Goal: Check status: Check status

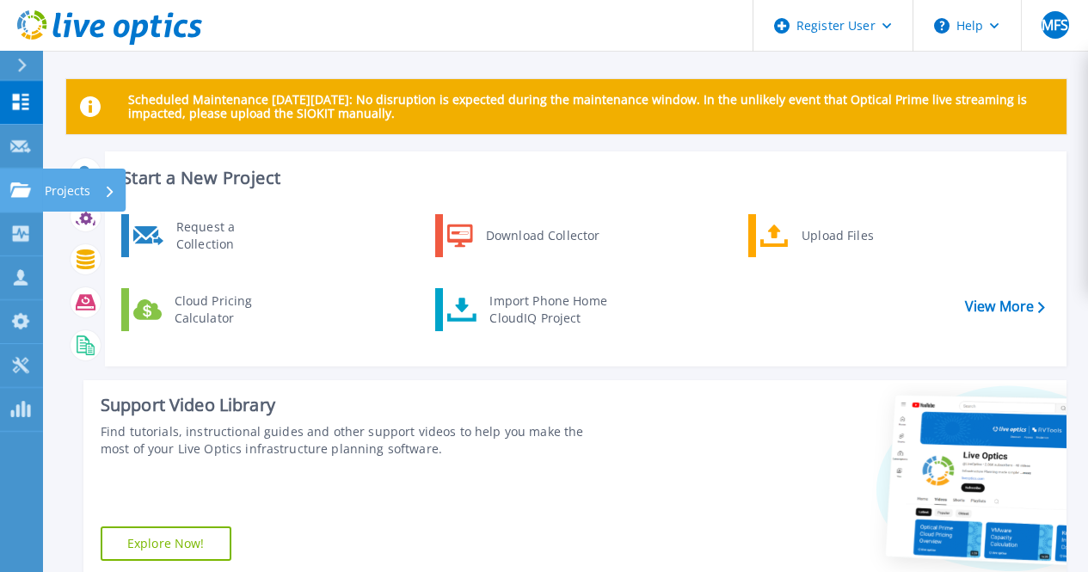
click at [21, 200] on link "Projects Projects" at bounding box center [21, 191] width 43 height 44
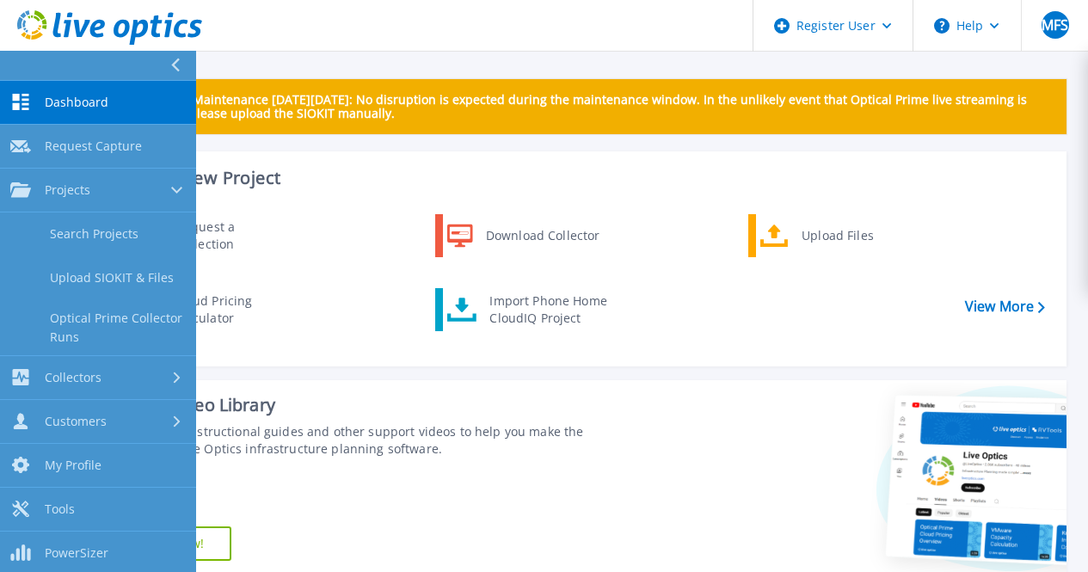
click at [537, 391] on div "Support Video Library Find tutorials, instructional guides and other support vi…" at bounding box center [347, 479] width 528 height 198
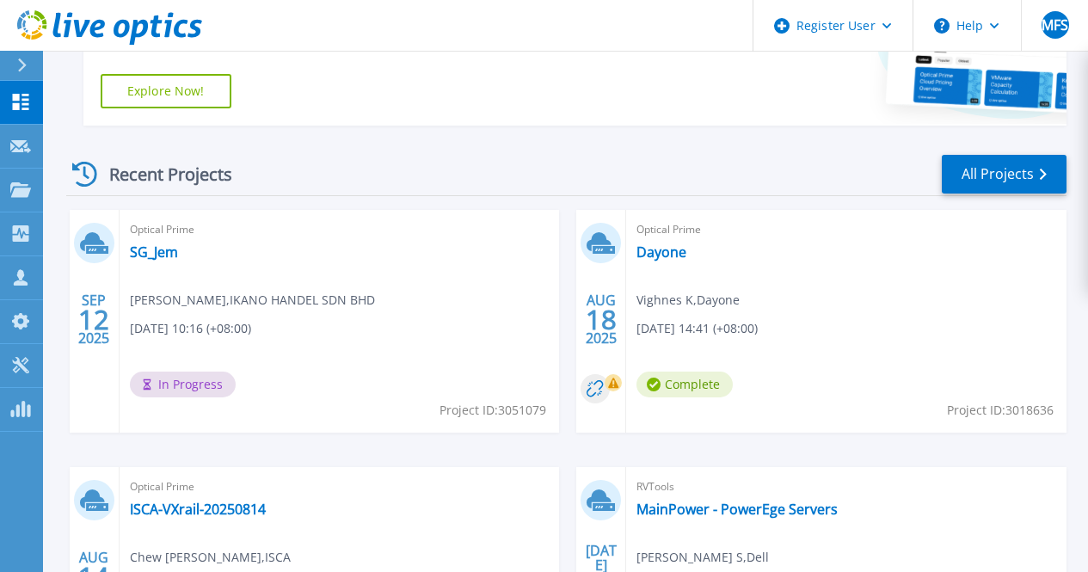
scroll to position [516, 0]
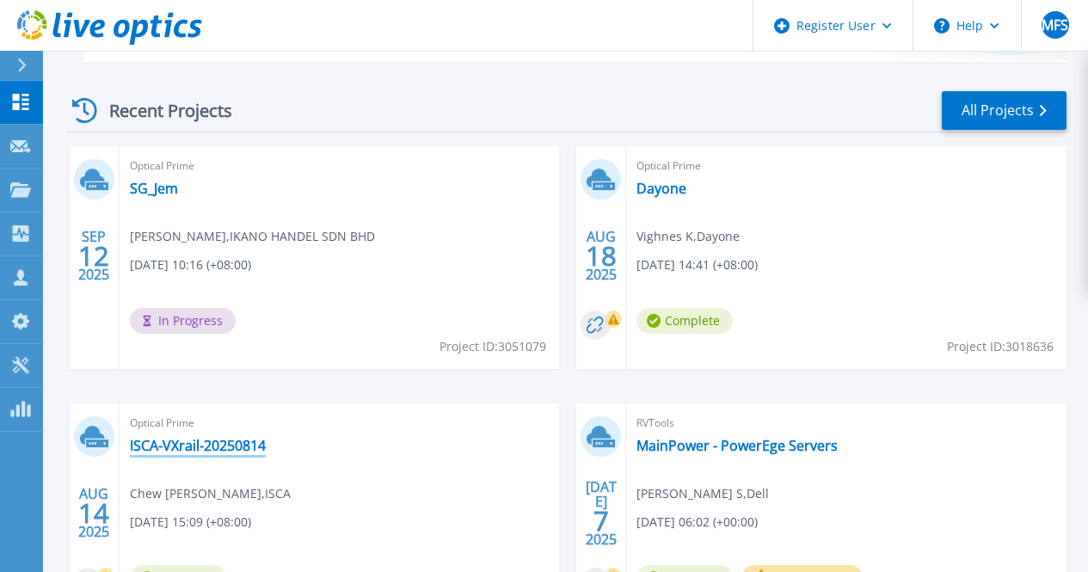
click at [266, 437] on link "ISCA-VXrail-20250814" at bounding box center [198, 445] width 136 height 17
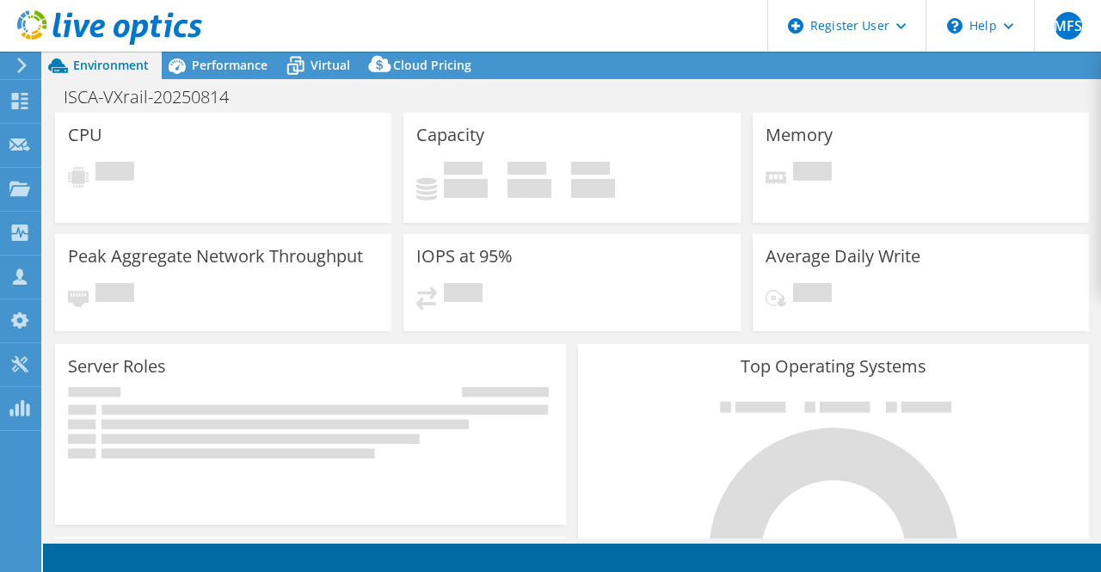
select select "USD"
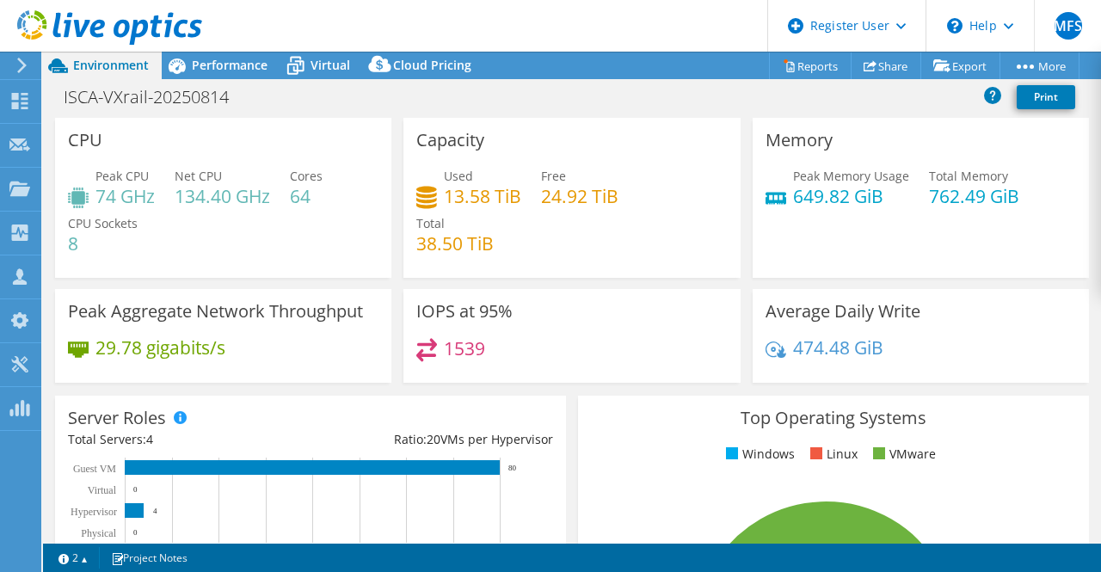
click at [517, 39] on header "MFS Dell User [PERSON_NAME] Faizan S [EMAIL_ADDRESS][DOMAIN_NAME] Dell My Profi…" at bounding box center [550, 26] width 1101 height 52
click at [415, 22] on header "MFS Dell User [PERSON_NAME] Faizan S [EMAIL_ADDRESS][DOMAIN_NAME] Dell My Profi…" at bounding box center [550, 26] width 1101 height 52
click at [216, 62] on span "Performance" at bounding box center [230, 65] width 76 height 16
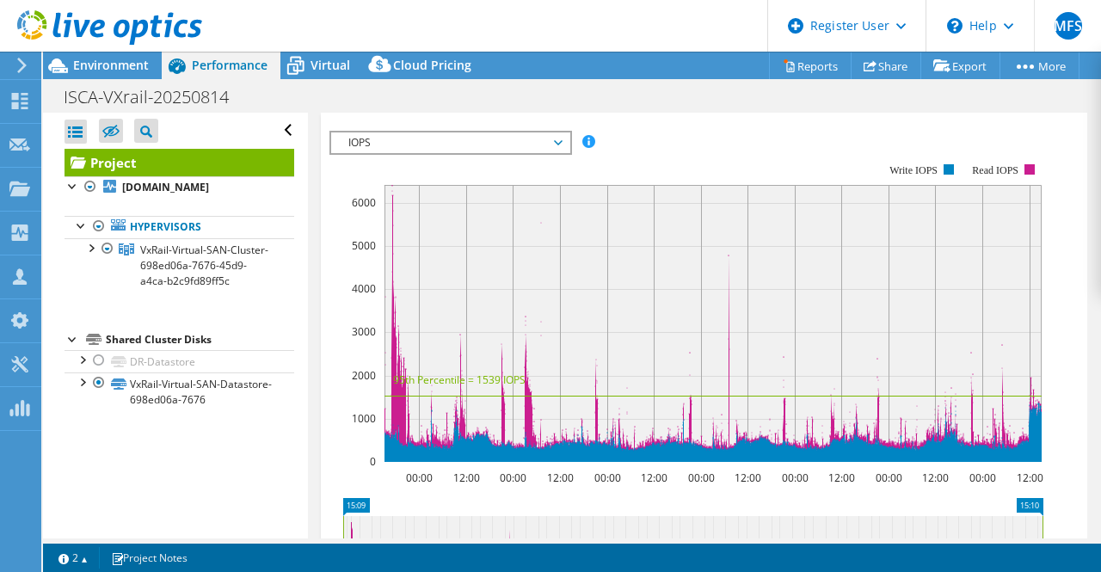
scroll to position [344, 0]
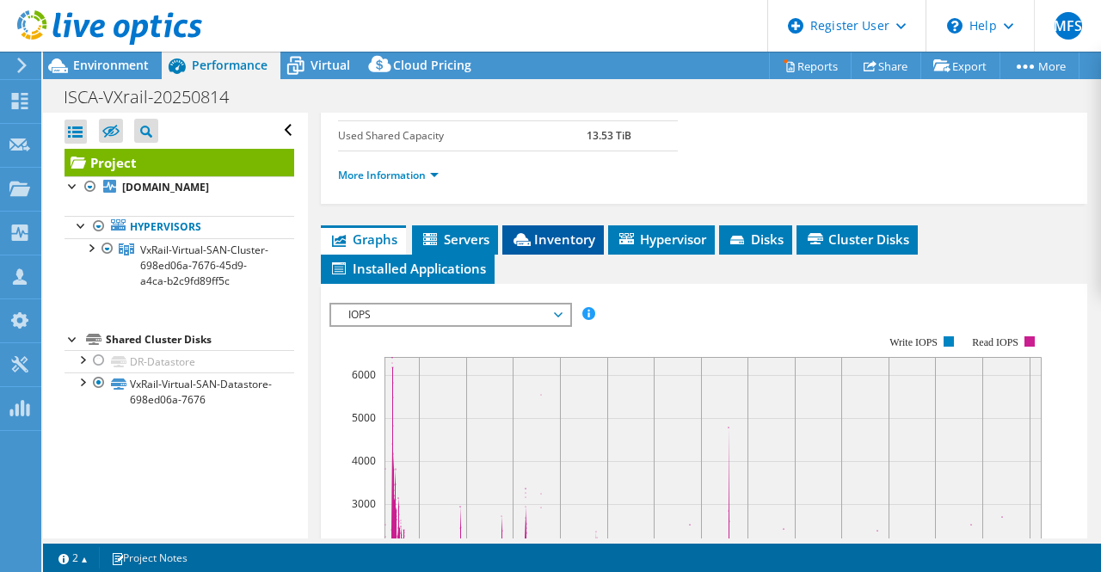
click at [535, 248] on span "Inventory" at bounding box center [553, 239] width 84 height 17
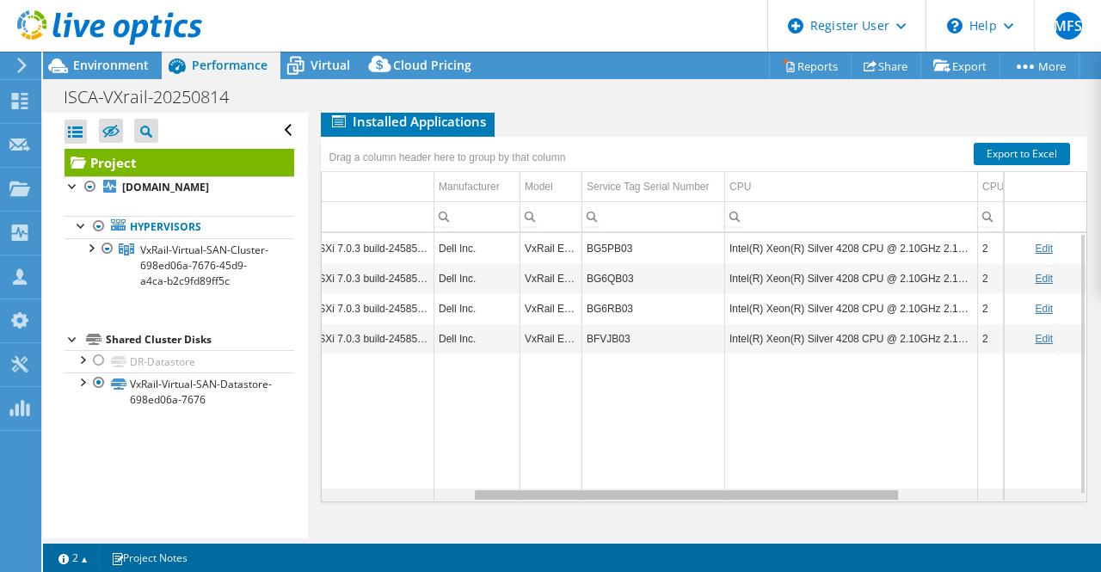
scroll to position [0, 0]
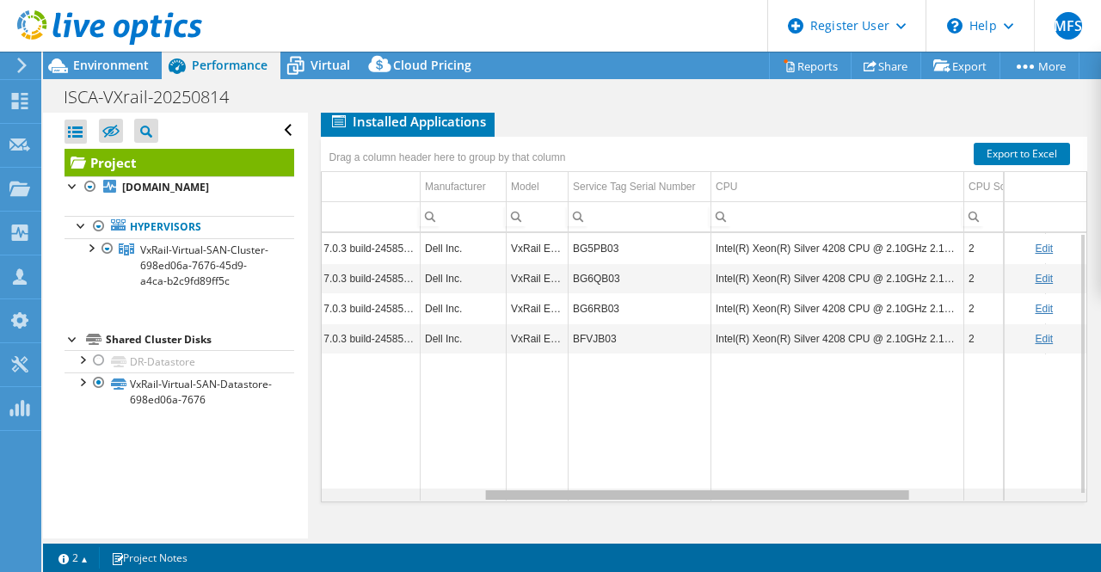
drag, startPoint x: 647, startPoint y: 525, endPoint x: 814, endPoint y: 519, distance: 167.0
click at [814, 519] on body "MFS Dell User [PERSON_NAME] Faizan S [EMAIL_ADDRESS][DOMAIN_NAME] Dell My Profi…" at bounding box center [550, 286] width 1101 height 572
